Goal: Entertainment & Leisure: Consume media (video, audio)

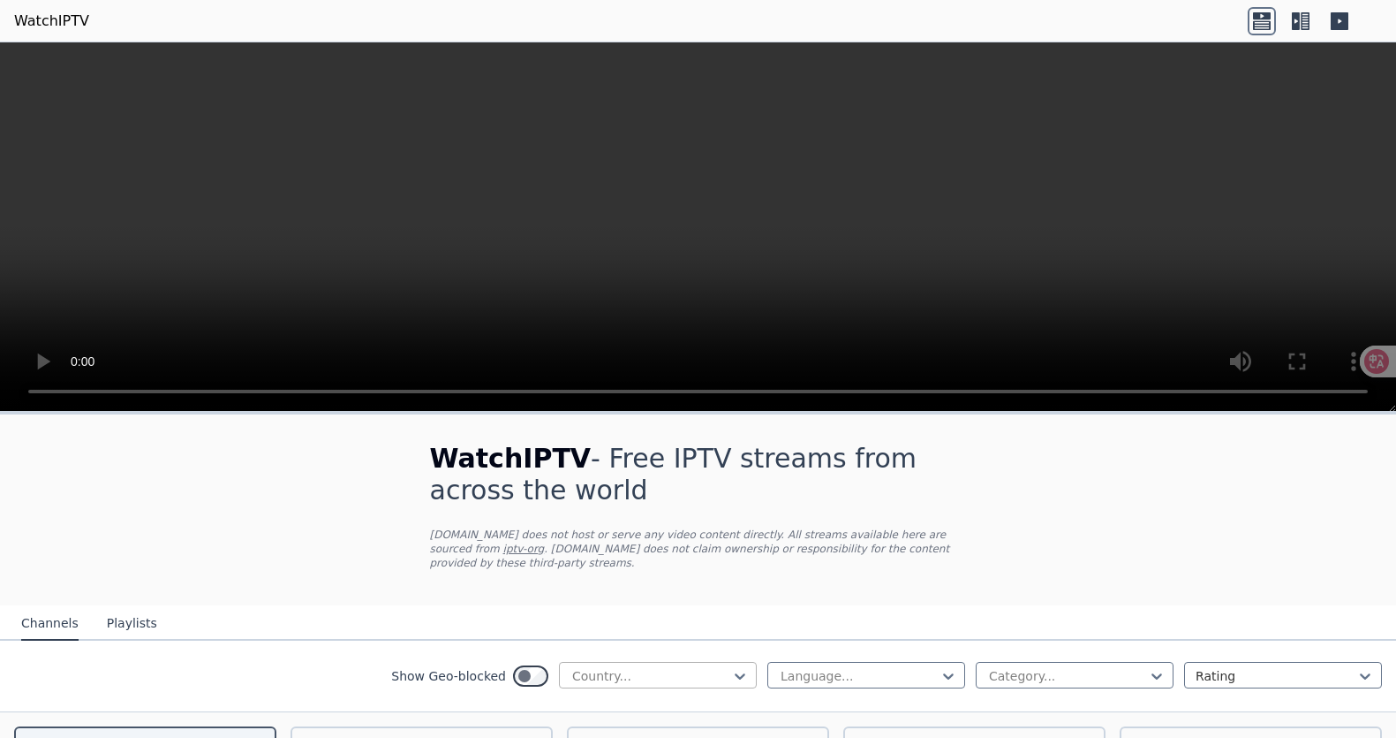
click at [687, 674] on div at bounding box center [651, 676] width 161 height 18
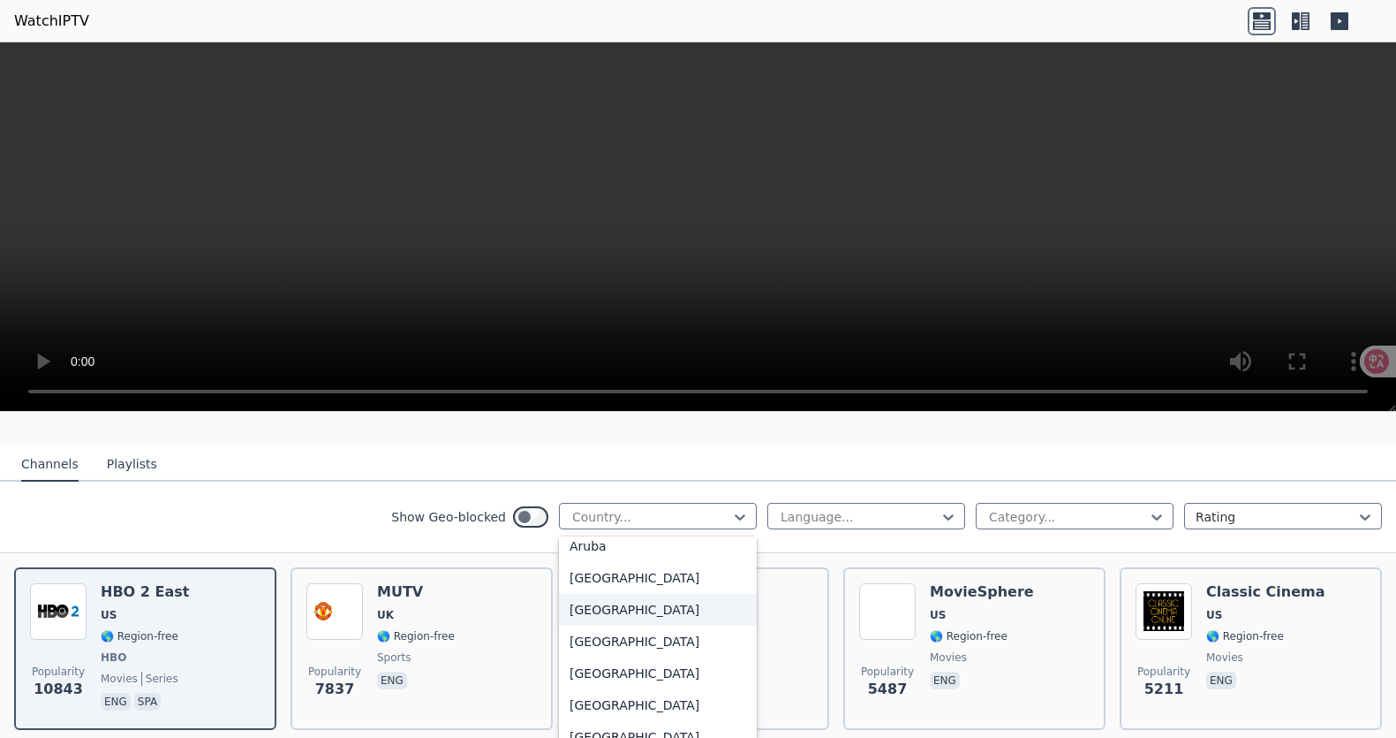
scroll to position [314, 0]
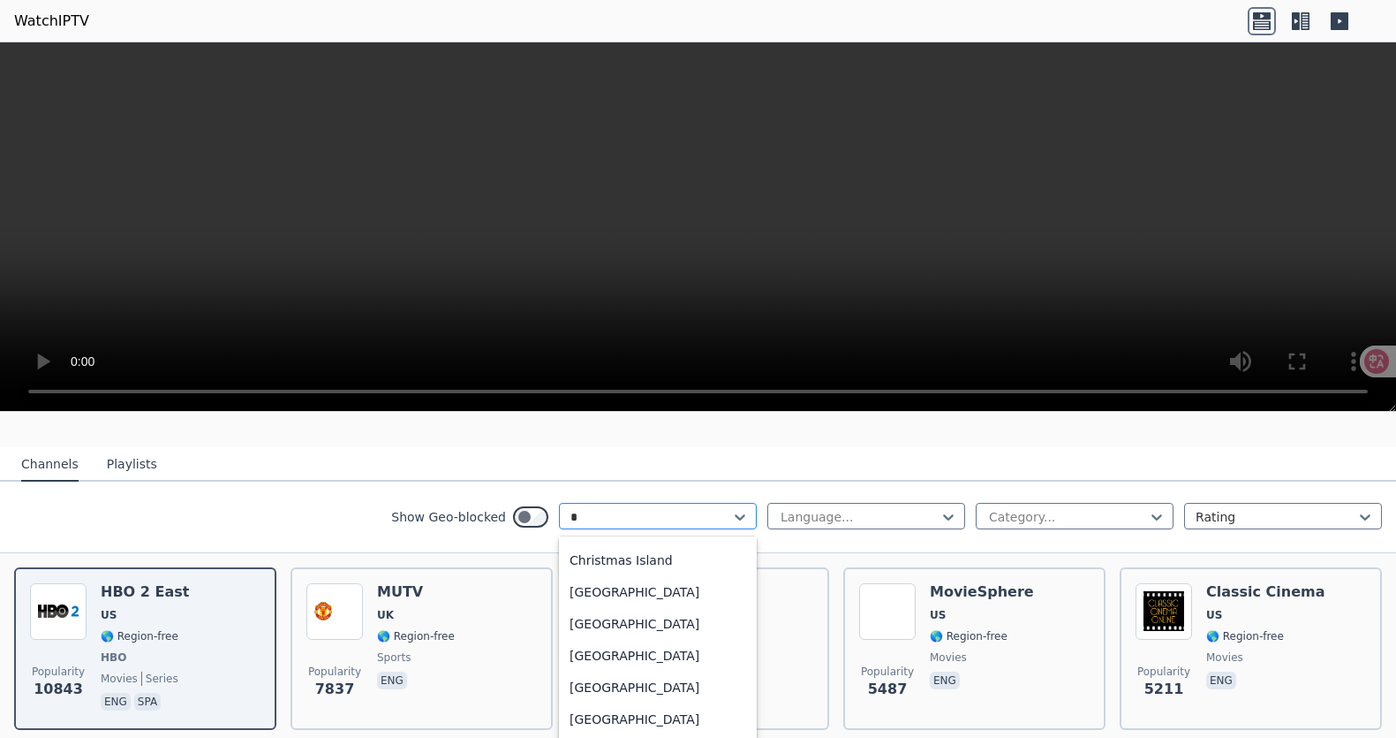
type input "**"
click at [590, 556] on div "[GEOGRAPHIC_DATA]" at bounding box center [658, 559] width 198 height 32
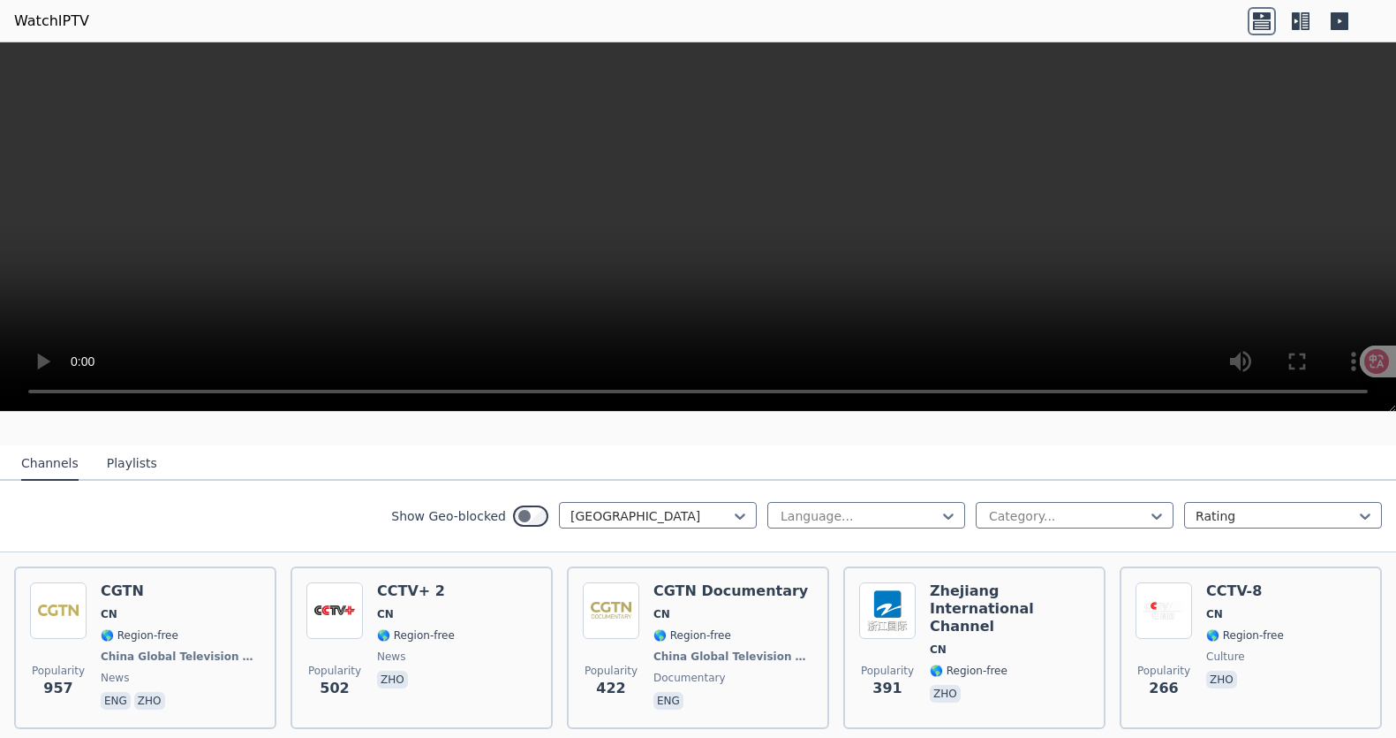
scroll to position [165, 0]
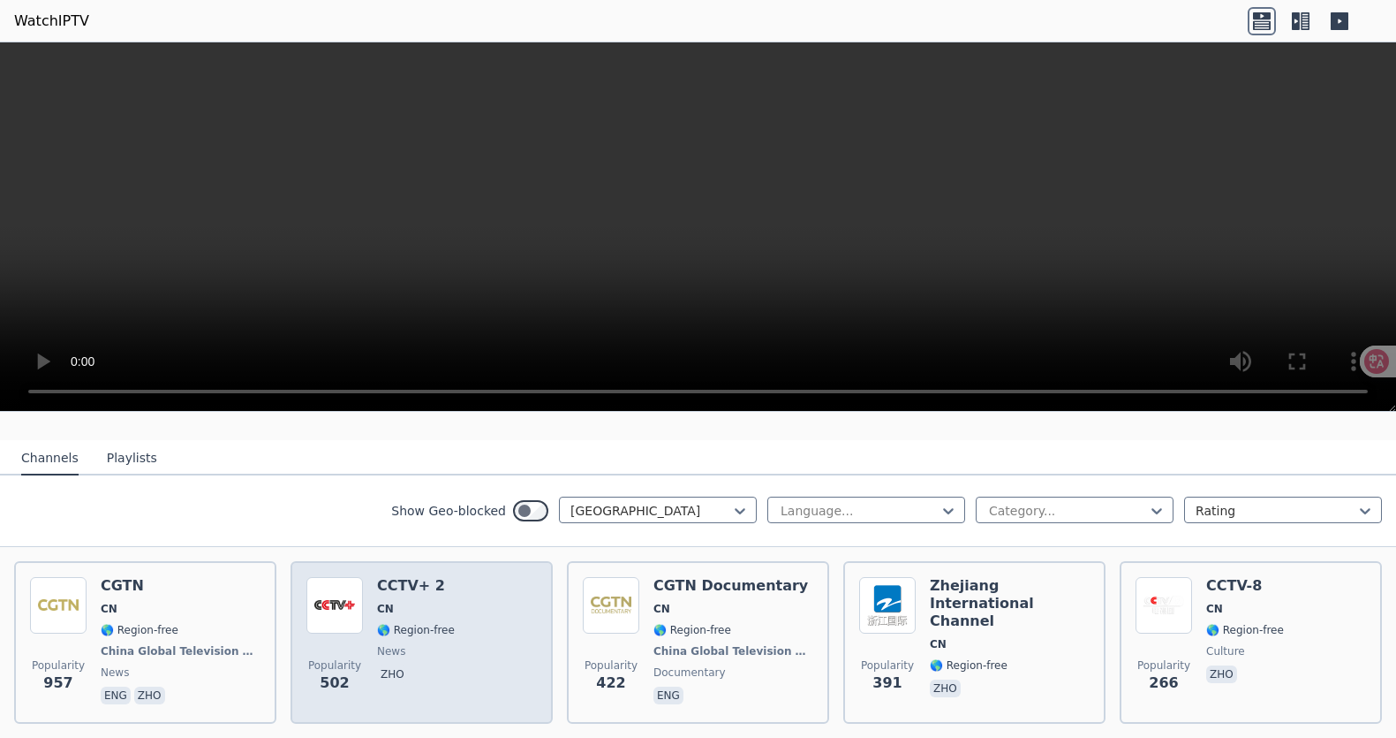
click at [428, 603] on span "CN" at bounding box center [416, 609] width 78 height 14
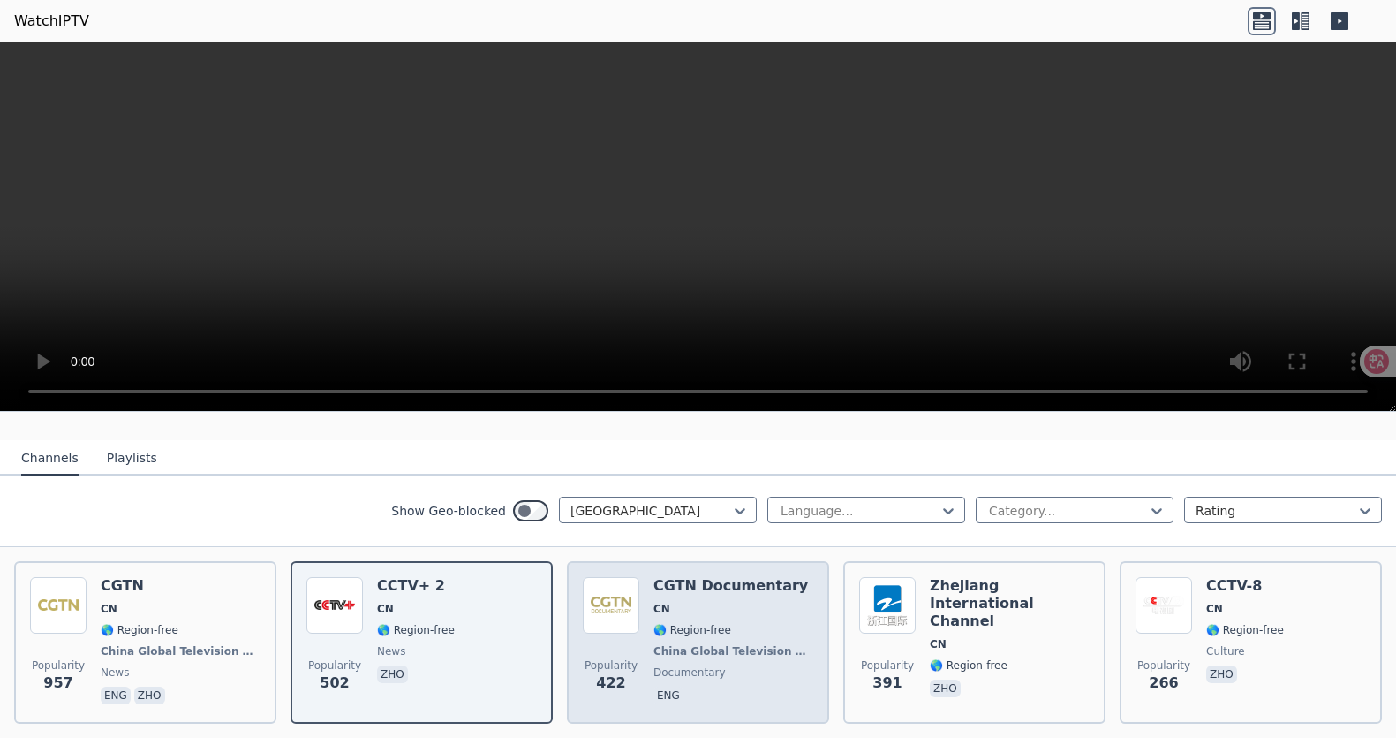
click at [723, 617] on div "CGTN Documentary CN 🌎 Region-free [GEOGRAPHIC_DATA] Global Television Network d…" at bounding box center [734, 642] width 160 height 131
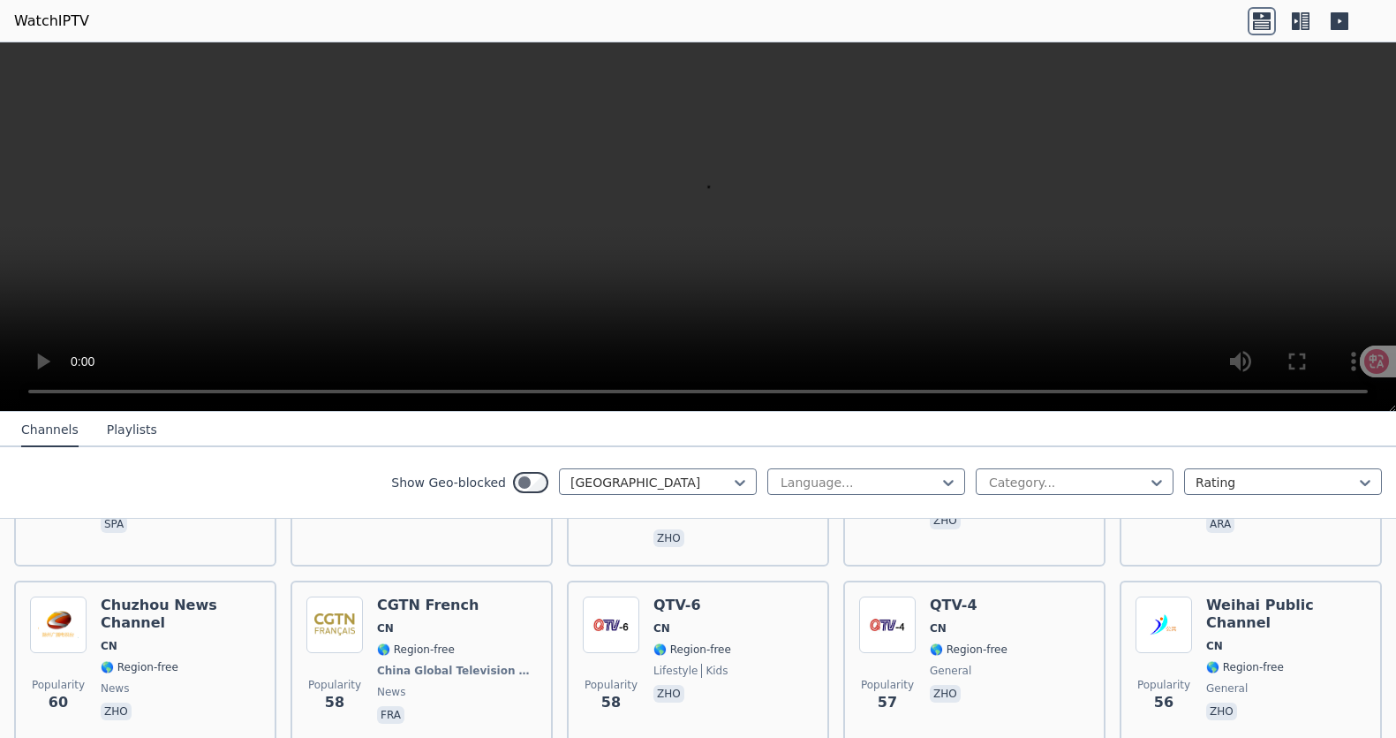
scroll to position [1101, 0]
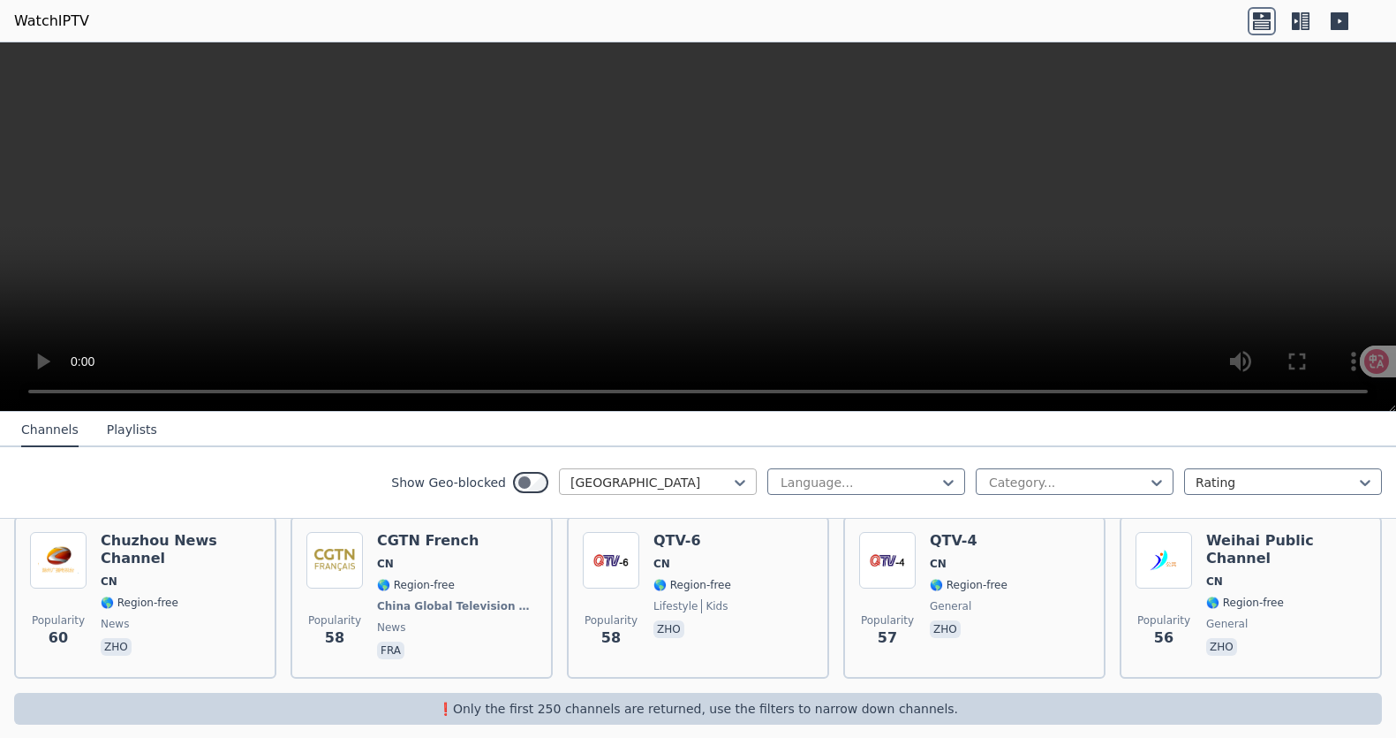
click at [655, 476] on div at bounding box center [651, 482] width 161 height 18
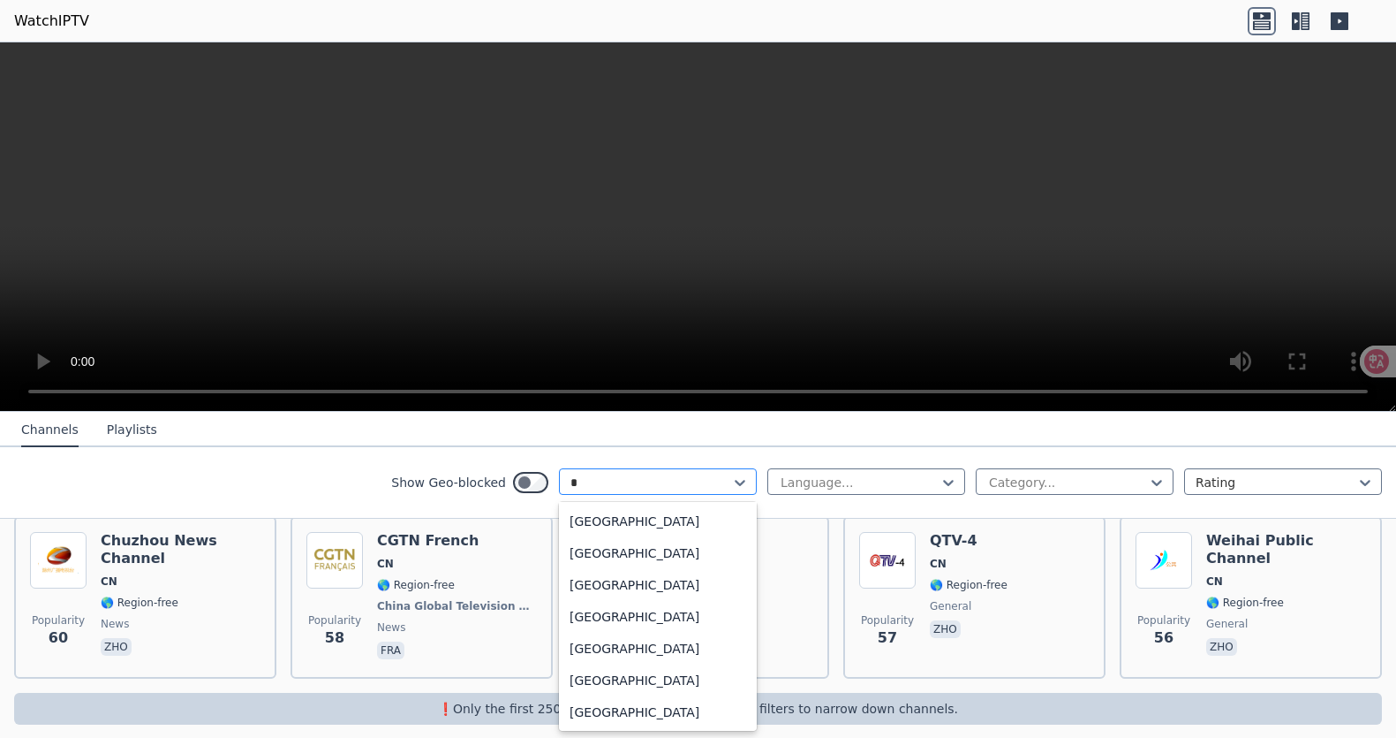
scroll to position [67, 0]
type input "**"
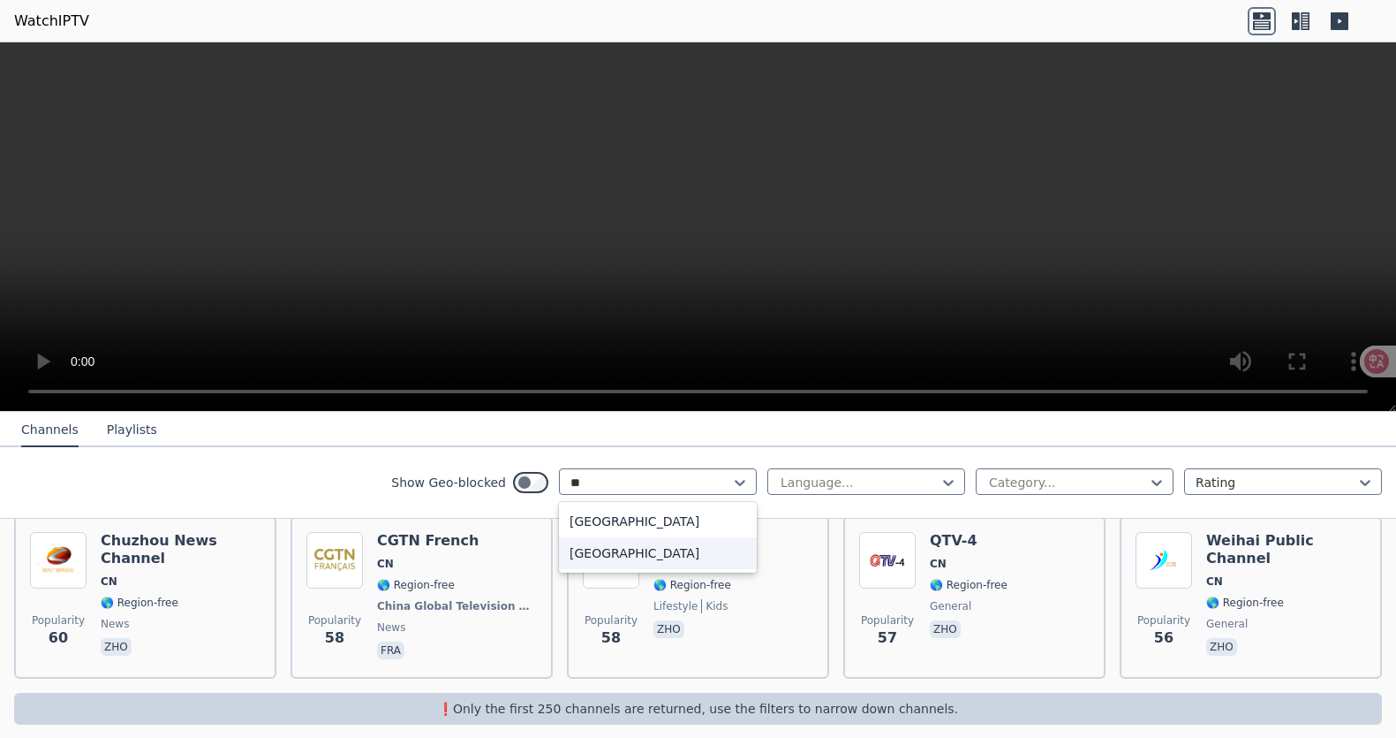
click at [613, 554] on div "[GEOGRAPHIC_DATA]" at bounding box center [658, 553] width 198 height 32
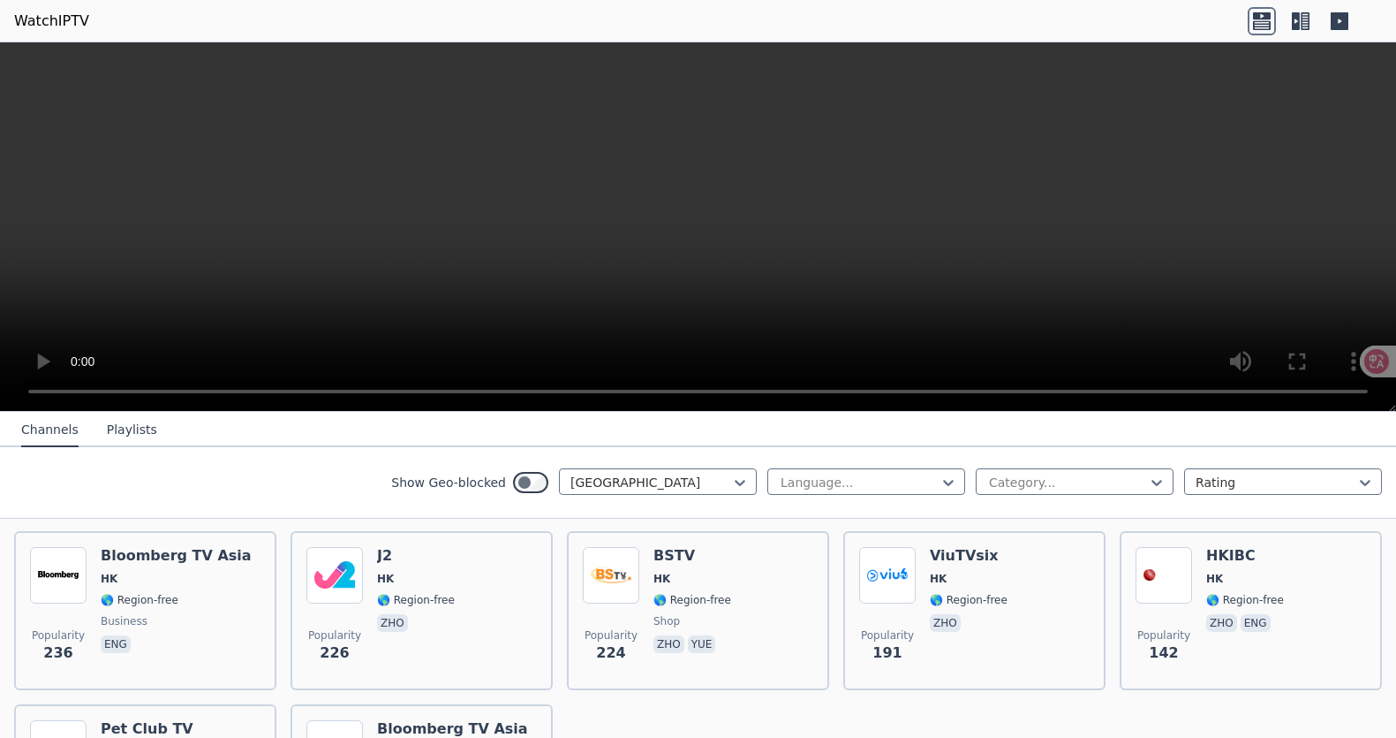
scroll to position [175, 0]
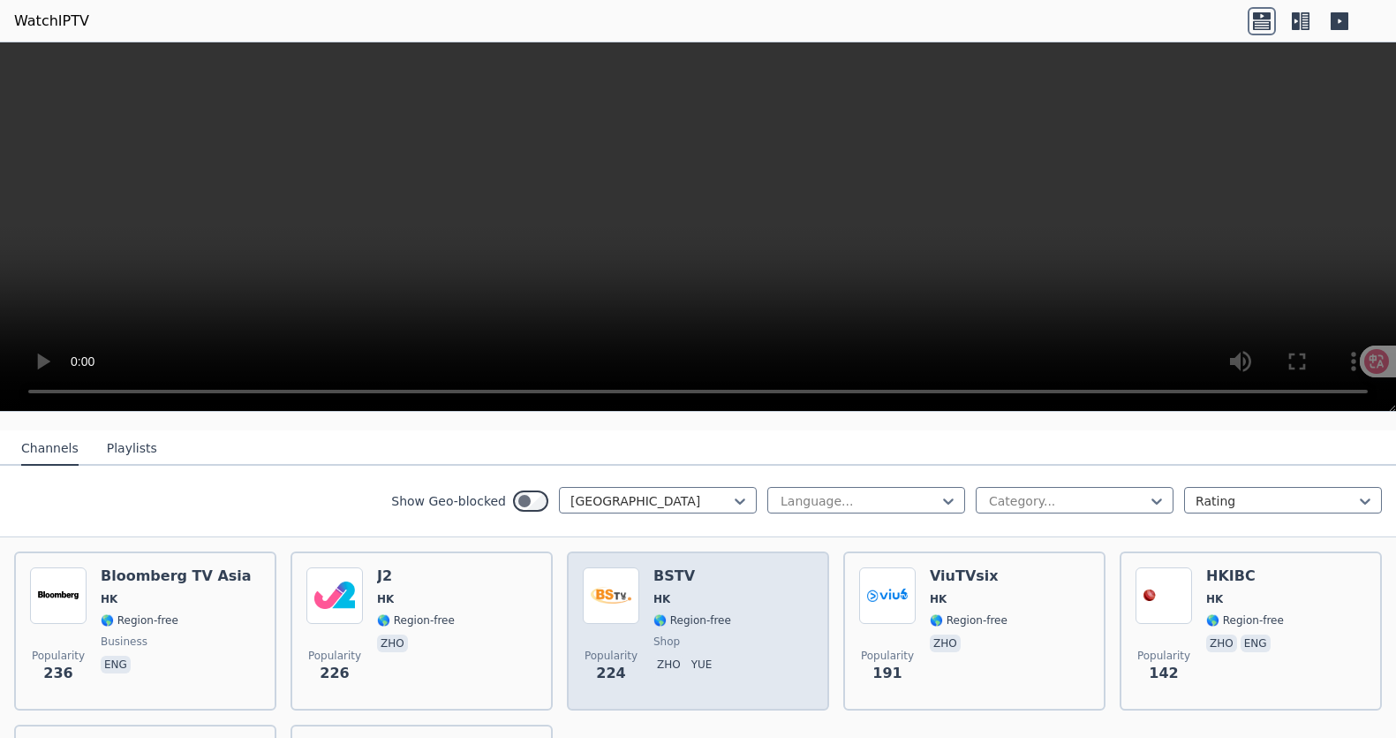
click at [699, 600] on span "HK" at bounding box center [693, 599] width 78 height 14
click at [607, 608] on img at bounding box center [611, 595] width 57 height 57
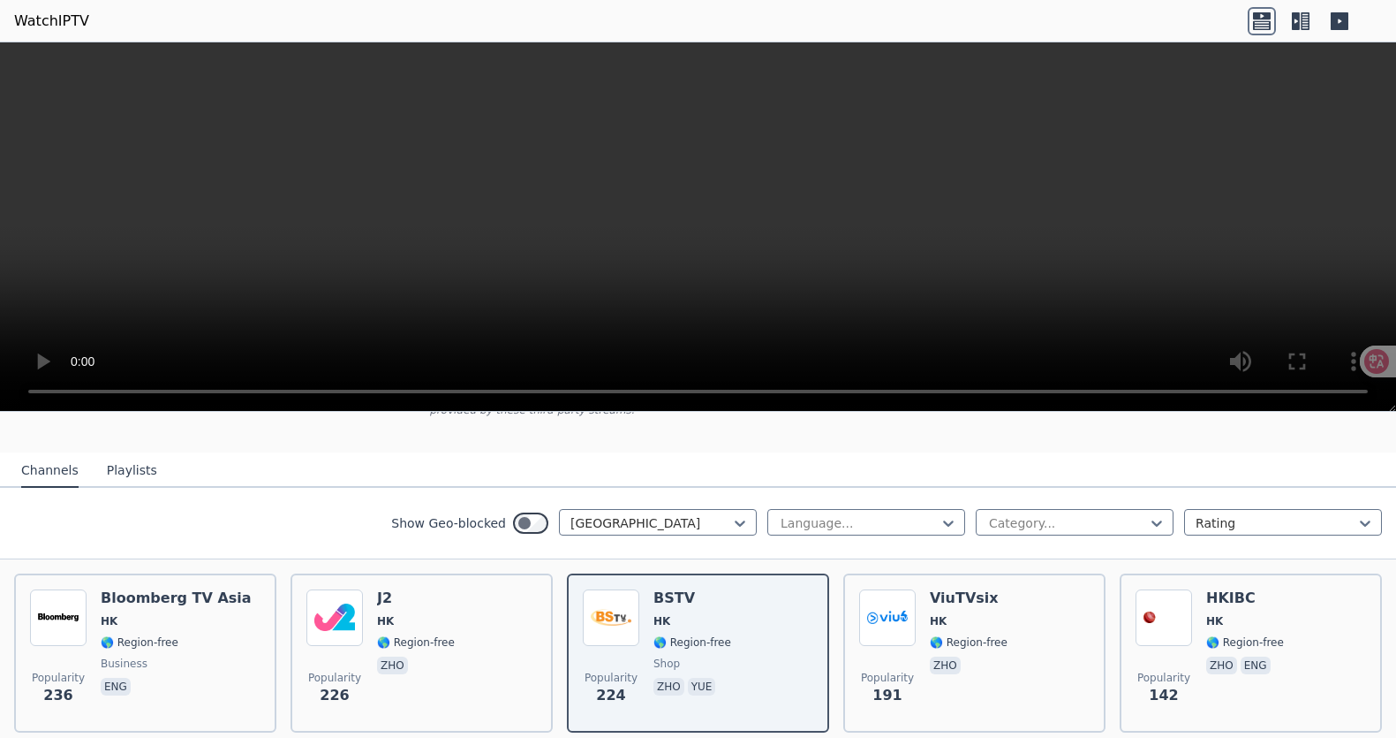
scroll to position [154, 0]
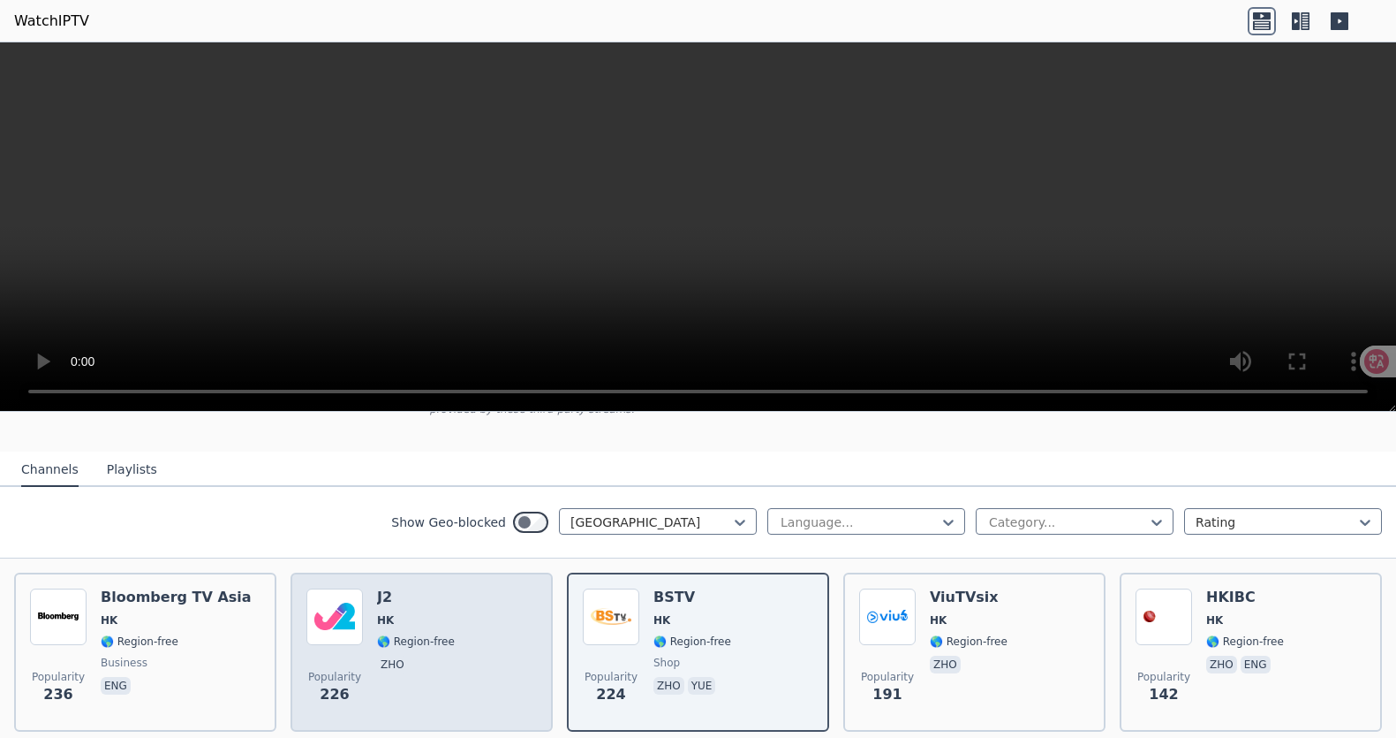
click at [412, 632] on div "J2 HK 🌎 Region-free zho" at bounding box center [416, 651] width 78 height 127
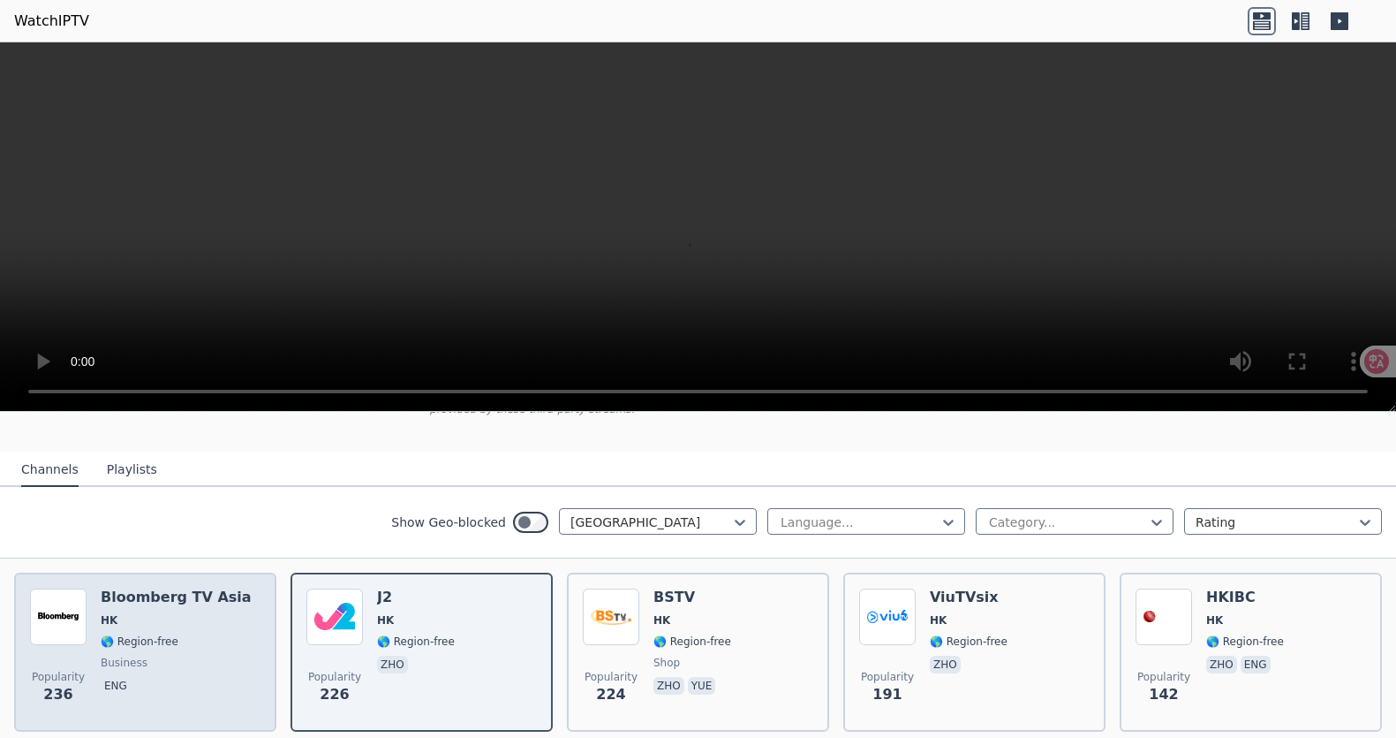
click at [189, 625] on span "HK" at bounding box center [176, 620] width 151 height 14
